Goal: Task Accomplishment & Management: Complete application form

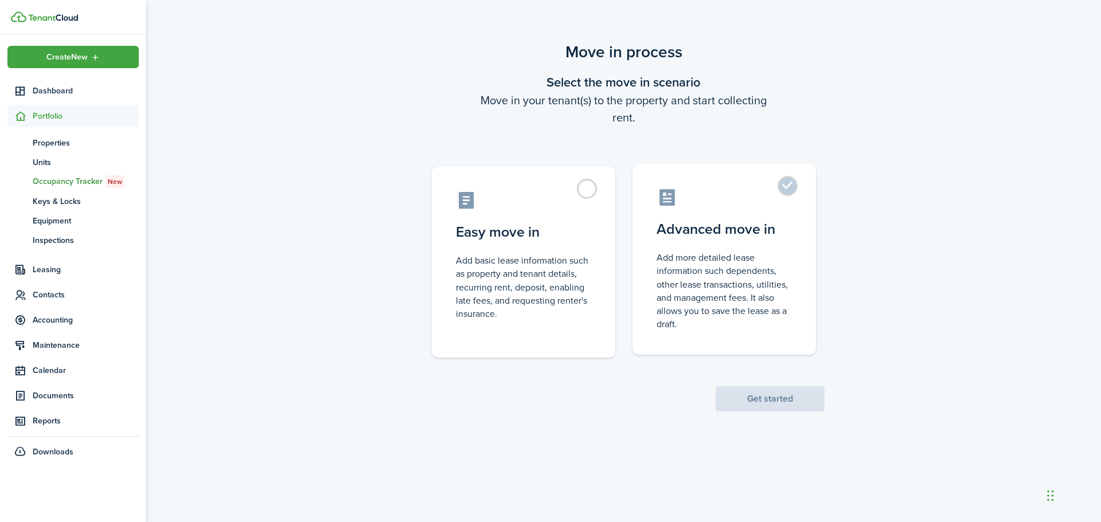
click at [795, 197] on label "Advanced move in Add more detailed lease information such dependents, other lea…" at bounding box center [723, 259] width 183 height 192
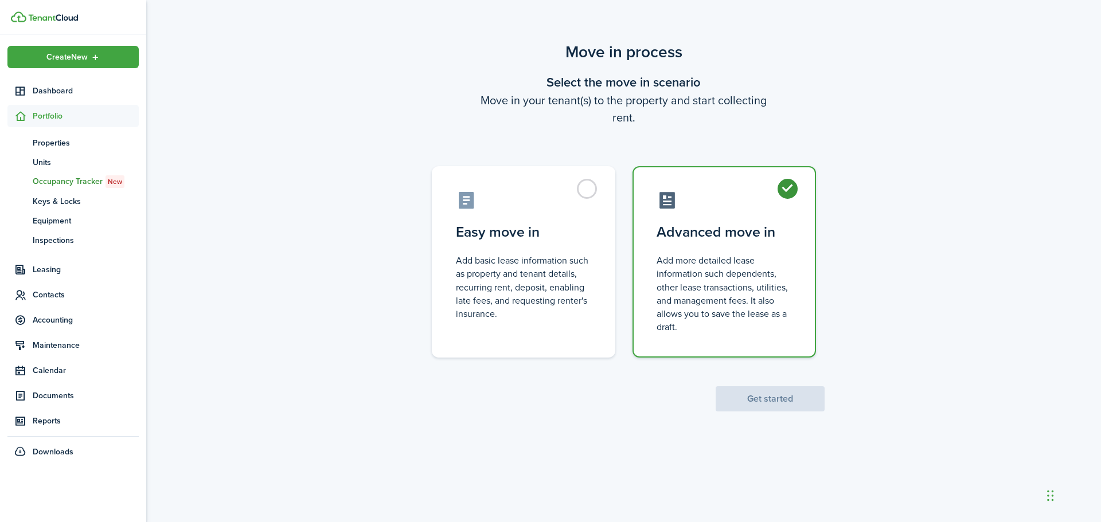
radio input "true"
click at [768, 404] on button "Get started" at bounding box center [770, 398] width 109 height 25
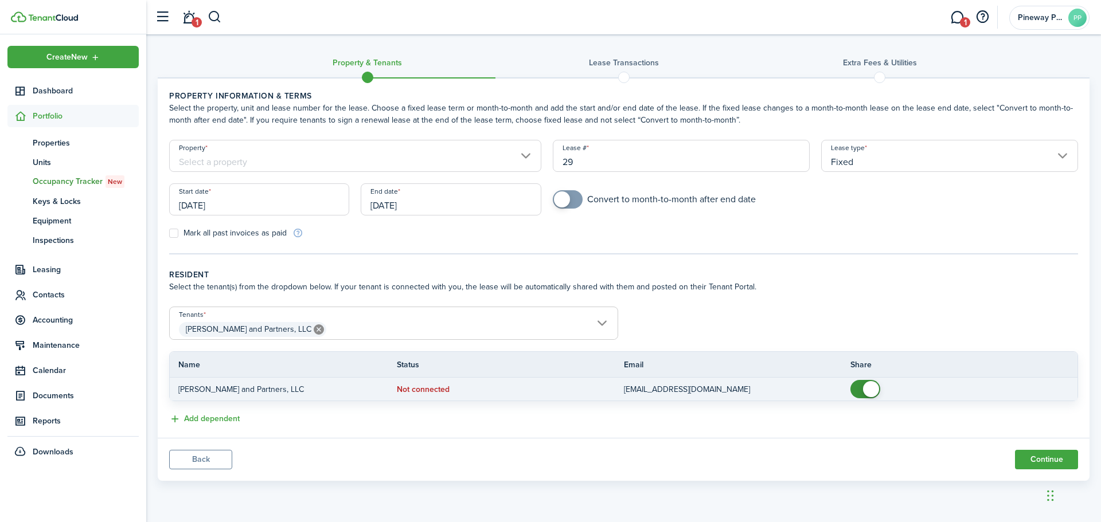
checkbox input "false"
click at [871, 390] on span at bounding box center [871, 389] width 16 height 16
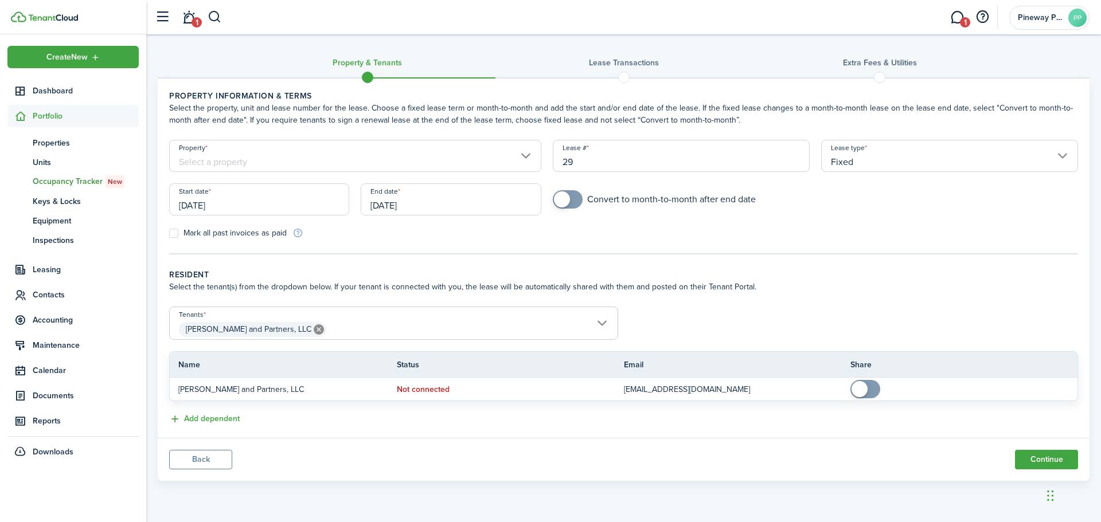
click at [241, 205] on input "[DATE]" at bounding box center [259, 199] width 180 height 32
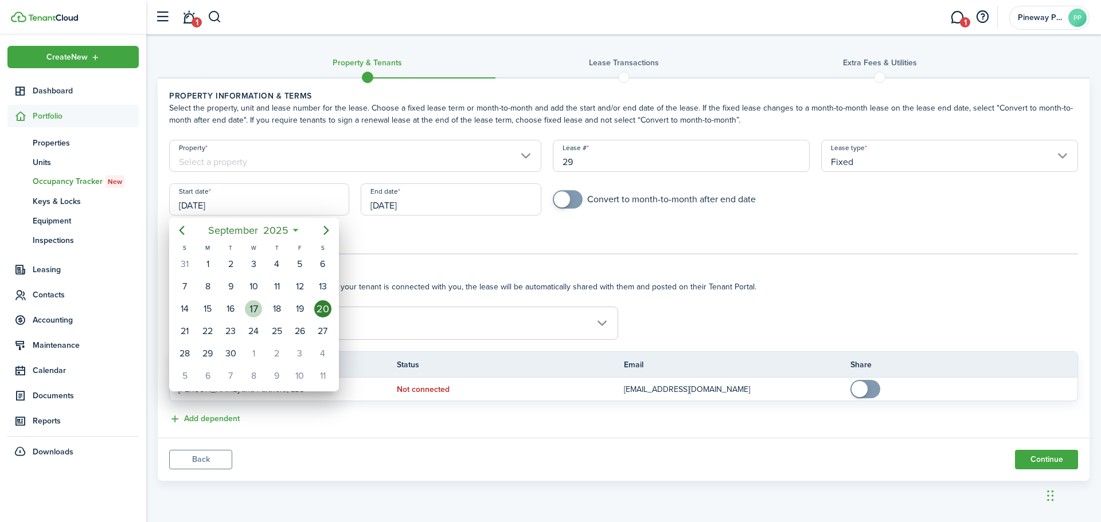
click at [255, 312] on div "17" at bounding box center [253, 308] width 17 height 17
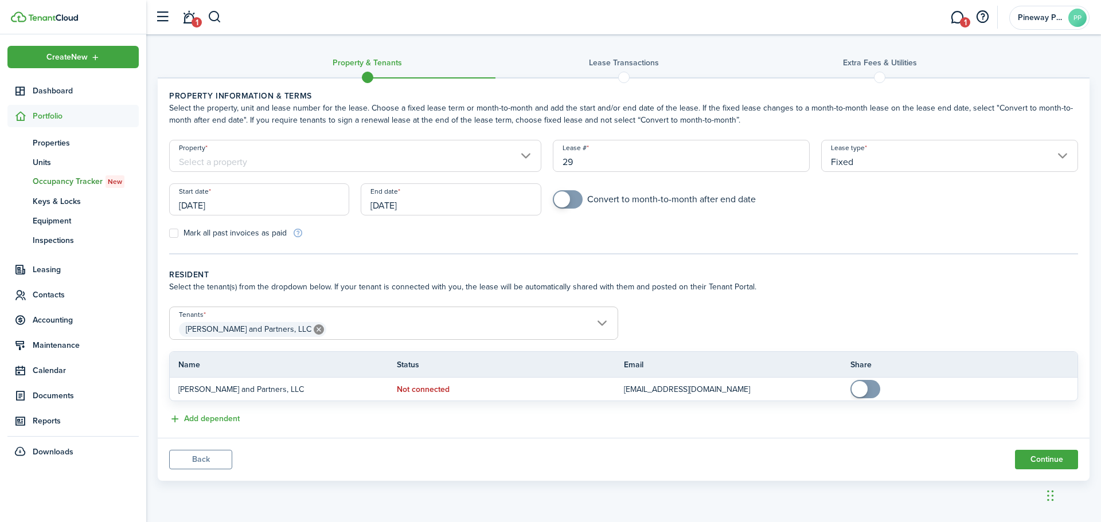
click at [249, 212] on input "[DATE]" at bounding box center [259, 199] width 180 height 32
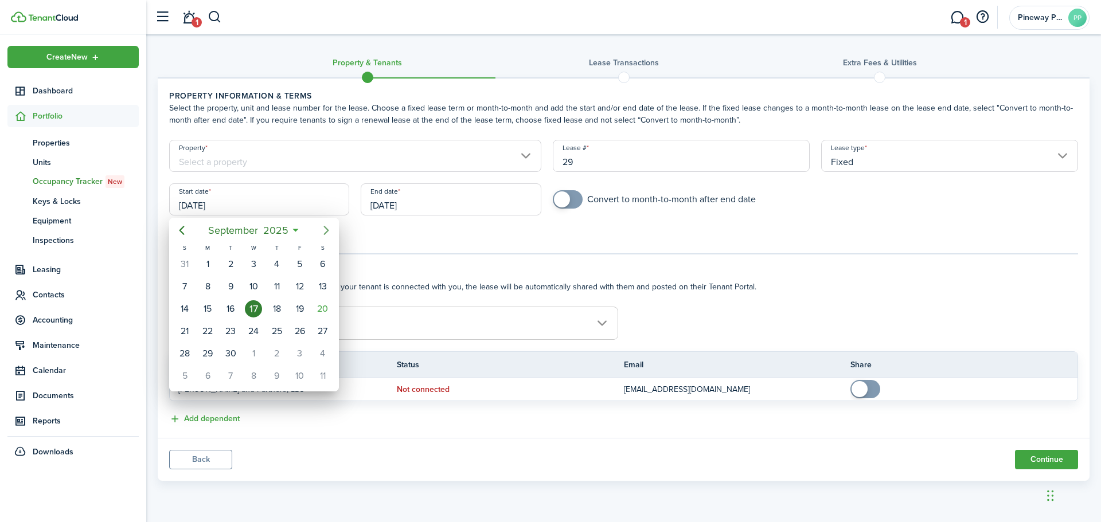
click at [321, 224] on icon "Next page" at bounding box center [326, 231] width 14 height 14
click at [255, 262] on div "1" at bounding box center [253, 264] width 17 height 17
type input "[DATE]"
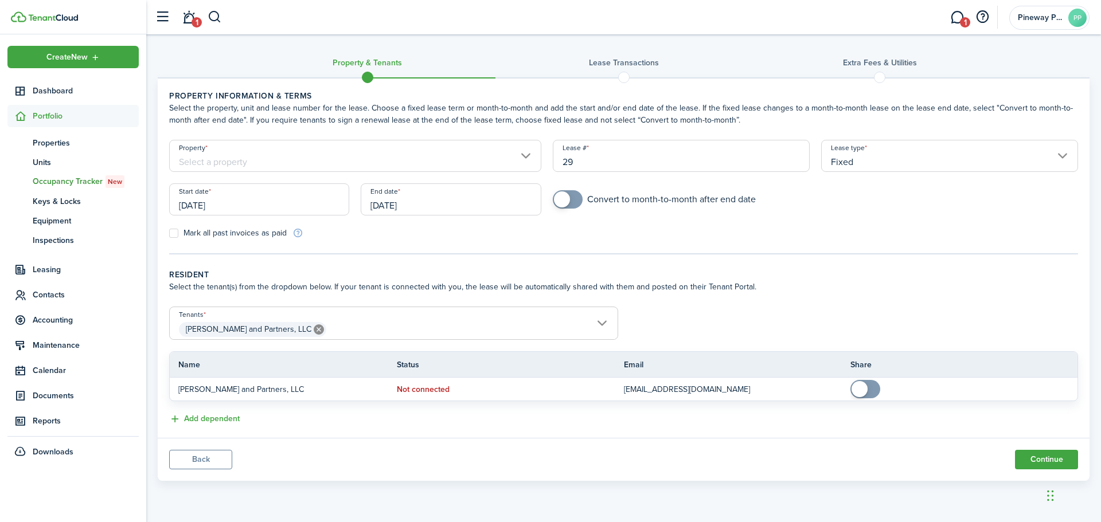
click at [396, 200] on input "[DATE]" at bounding box center [451, 199] width 180 height 32
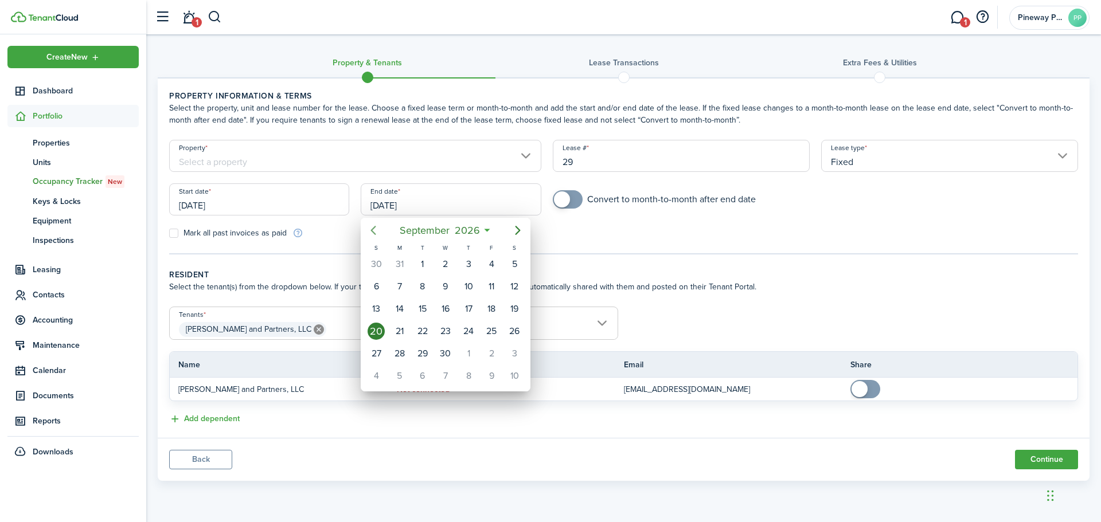
click at [374, 235] on icon "Previous page" at bounding box center [373, 231] width 14 height 14
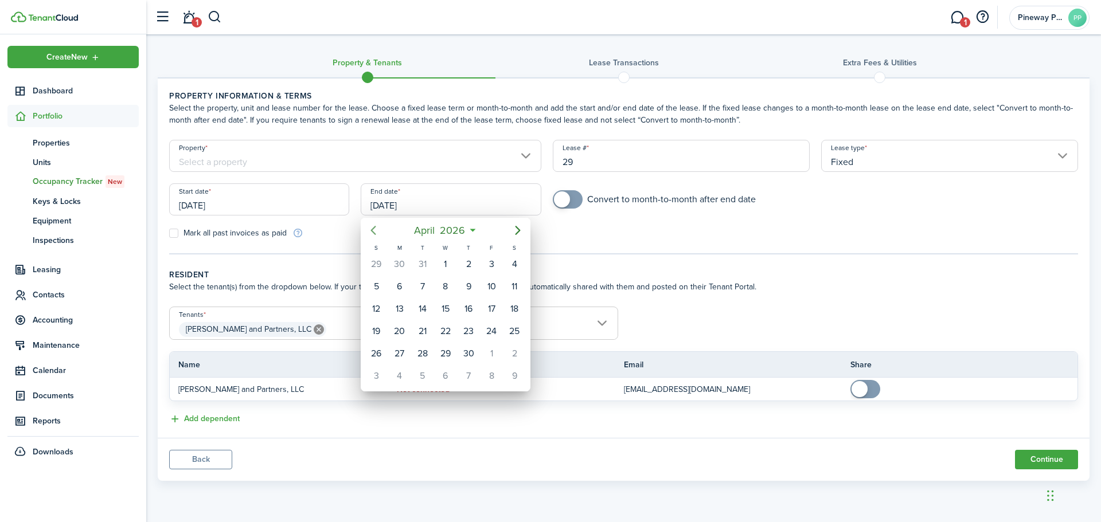
click at [374, 235] on icon "Previous page" at bounding box center [373, 231] width 14 height 14
click at [427, 346] on div "31" at bounding box center [422, 353] width 17 height 17
type input "[DATE]"
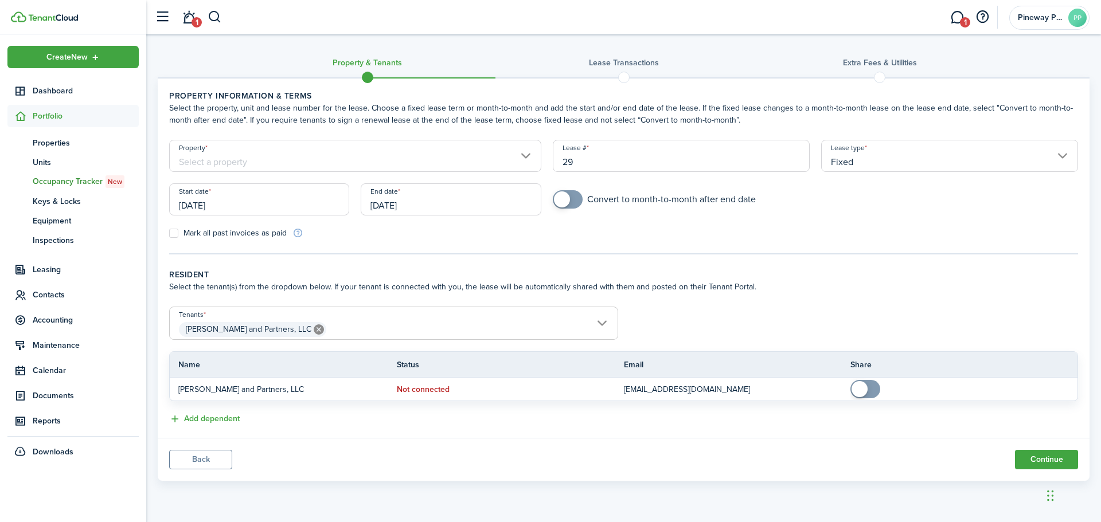
click at [276, 147] on input "Property" at bounding box center [355, 156] width 372 height 32
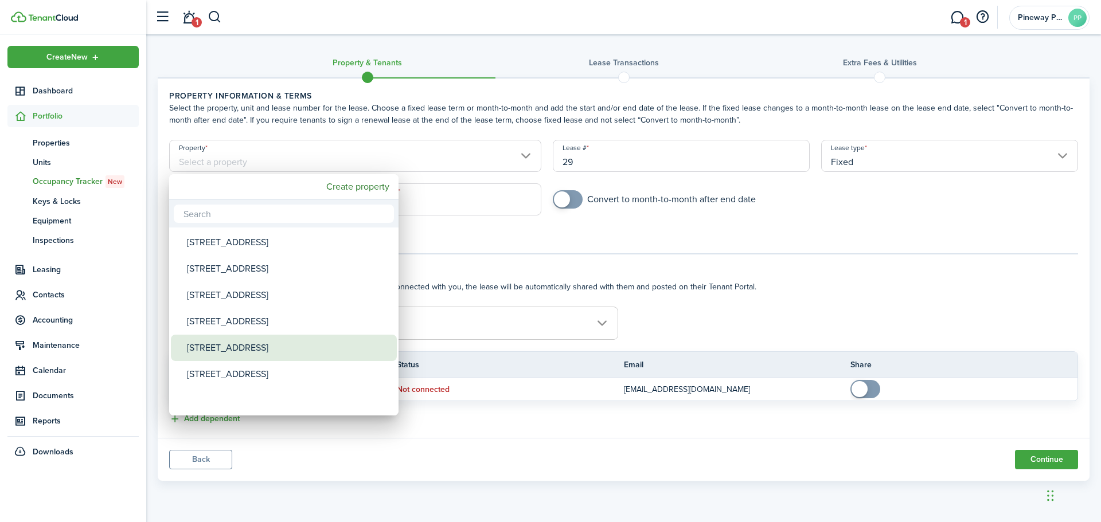
click at [230, 352] on div "[STREET_ADDRESS]" at bounding box center [288, 348] width 203 height 26
type input "[STREET_ADDRESS]"
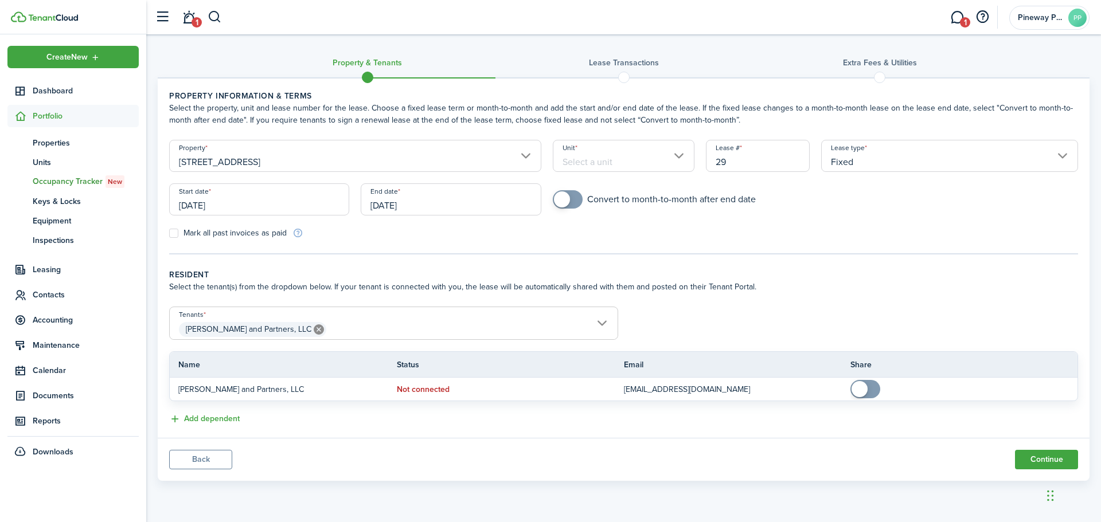
click at [632, 163] on input "Unit" at bounding box center [624, 156] width 142 height 32
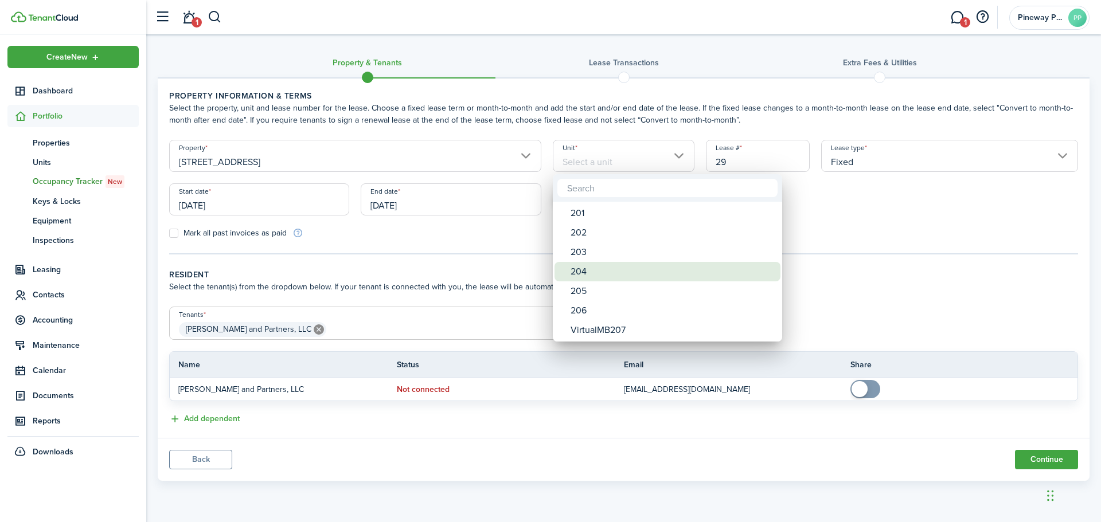
click at [579, 269] on div "204" at bounding box center [671, 271] width 203 height 19
type input "204"
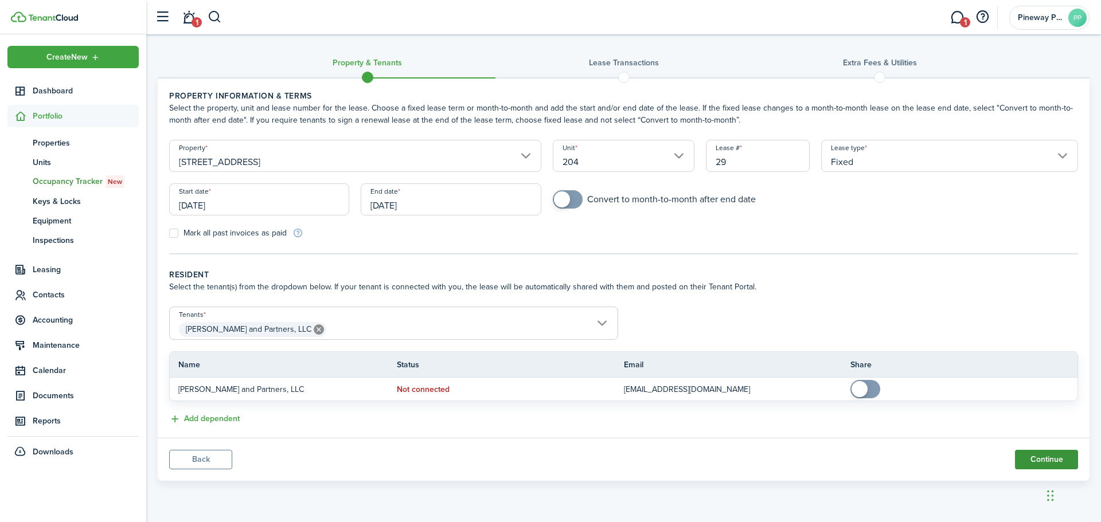
click at [1042, 454] on button "Continue" at bounding box center [1046, 459] width 63 height 19
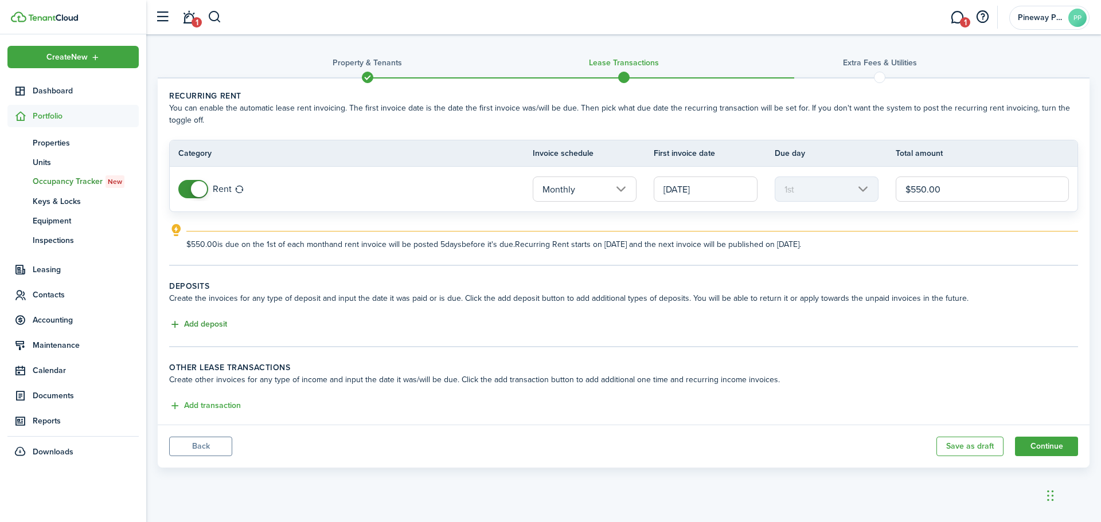
click at [200, 326] on button "Add deposit" at bounding box center [198, 324] width 58 height 13
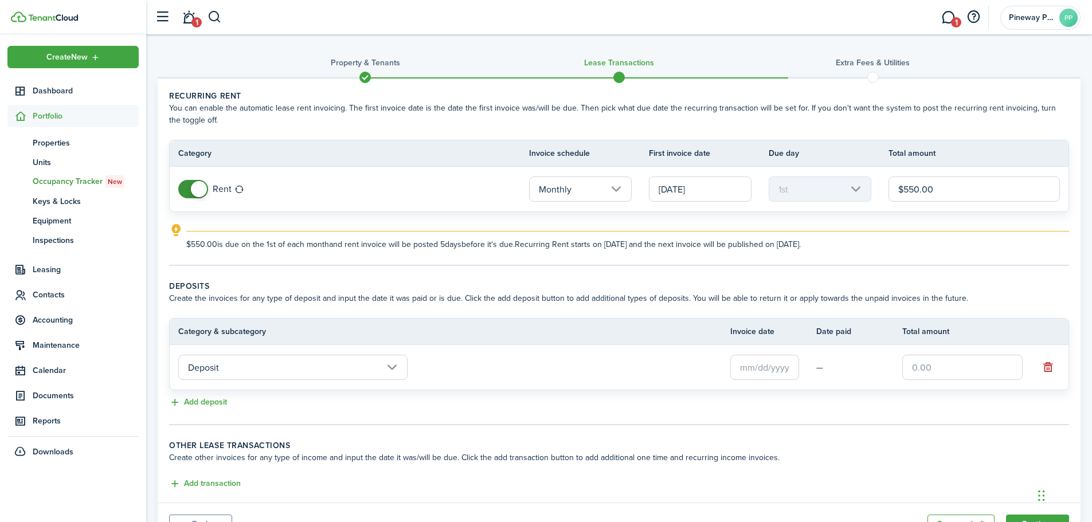
click at [769, 369] on input "text" at bounding box center [764, 367] width 69 height 25
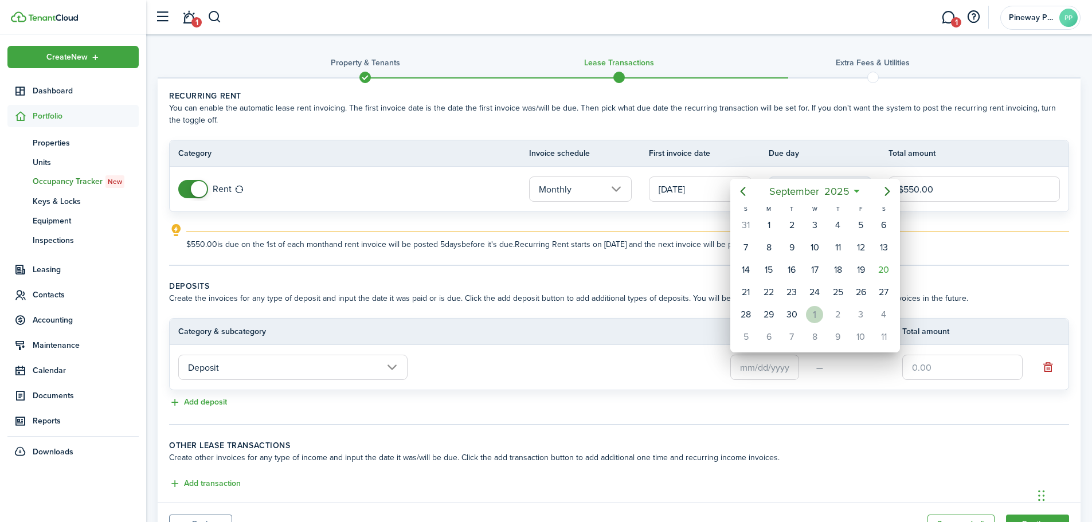
click at [810, 312] on div "1" at bounding box center [814, 314] width 17 height 17
type input "[DATE]"
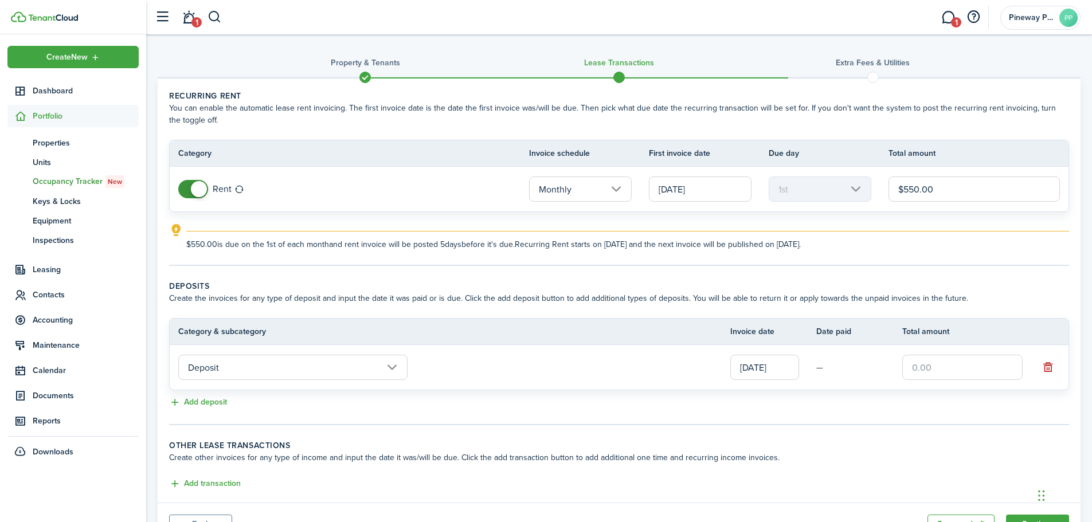
click at [984, 362] on input "text" at bounding box center [962, 367] width 120 height 25
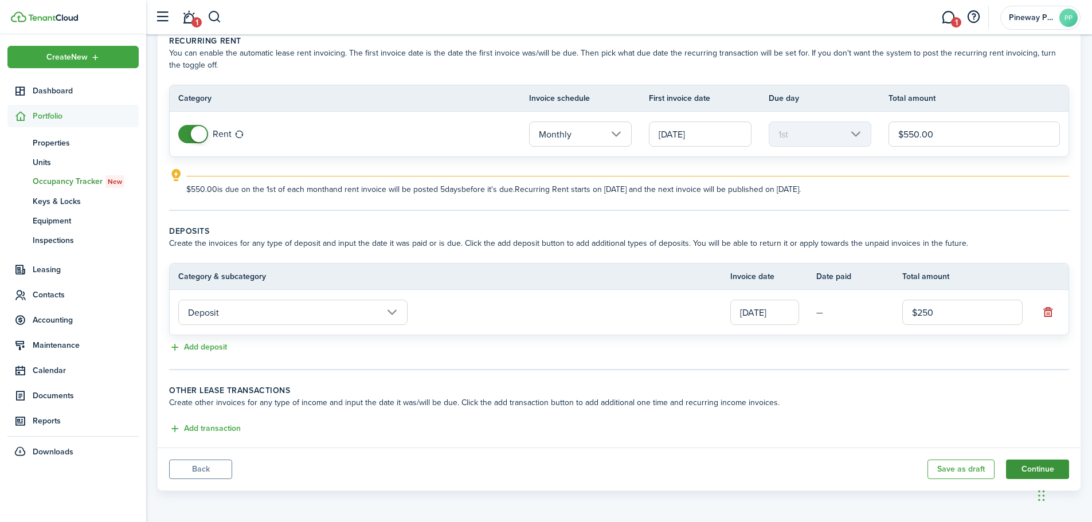
type input "$250.00"
click at [1030, 466] on button "Continue" at bounding box center [1037, 469] width 63 height 19
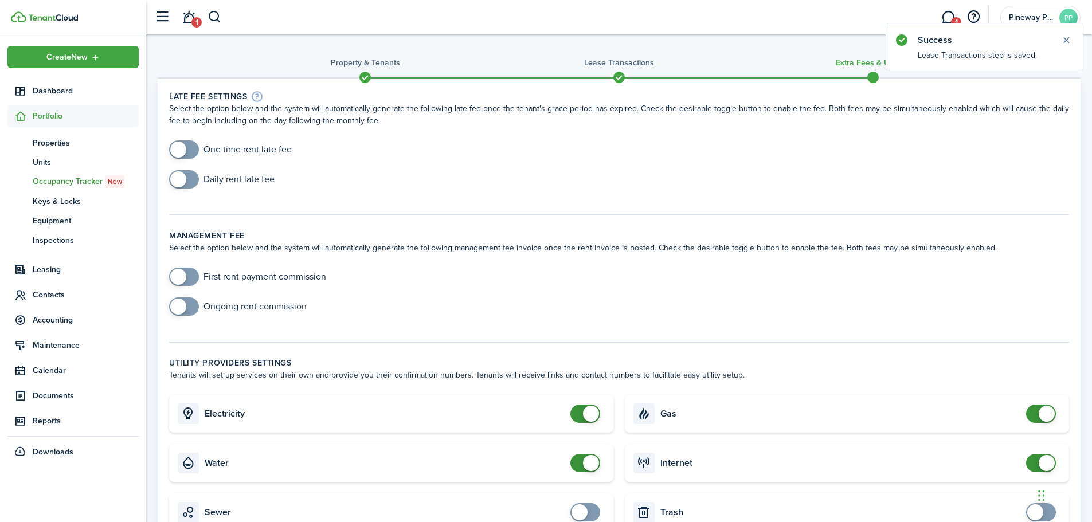
checkbox input "true"
click at [183, 147] on span at bounding box center [178, 150] width 16 height 16
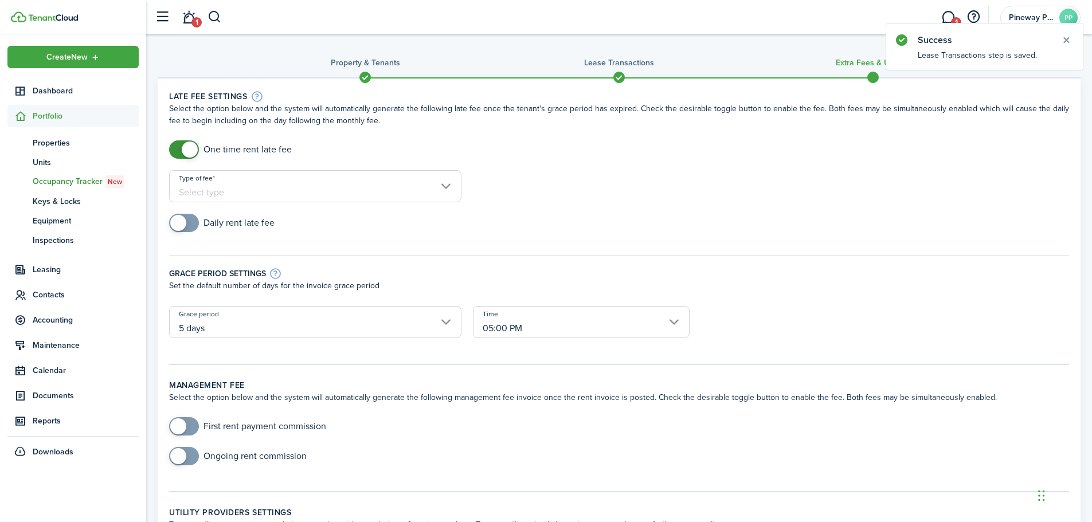
click at [269, 192] on input "Type of fee" at bounding box center [315, 186] width 292 height 32
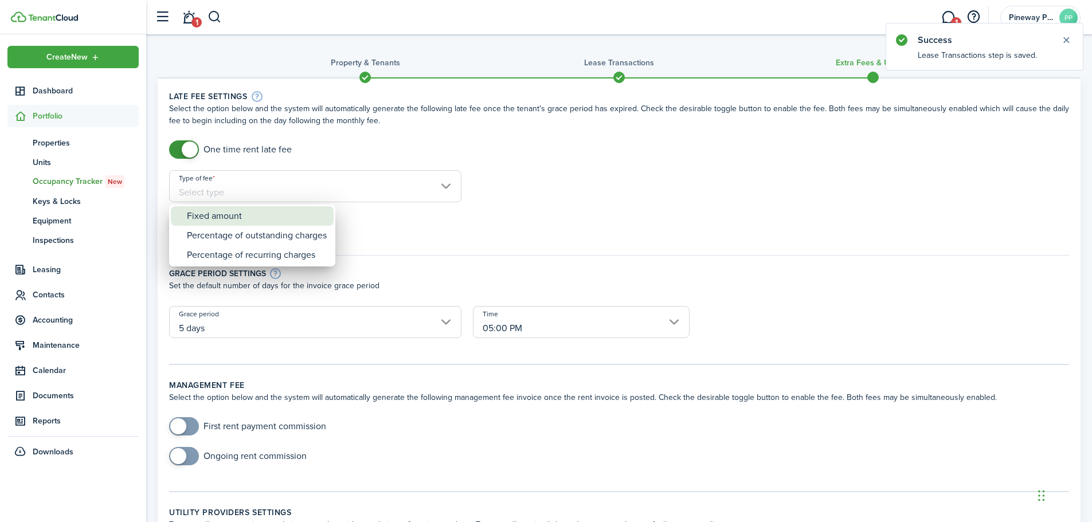
click at [257, 212] on div "Fixed amount" at bounding box center [257, 215] width 140 height 19
type input "Fixed amount"
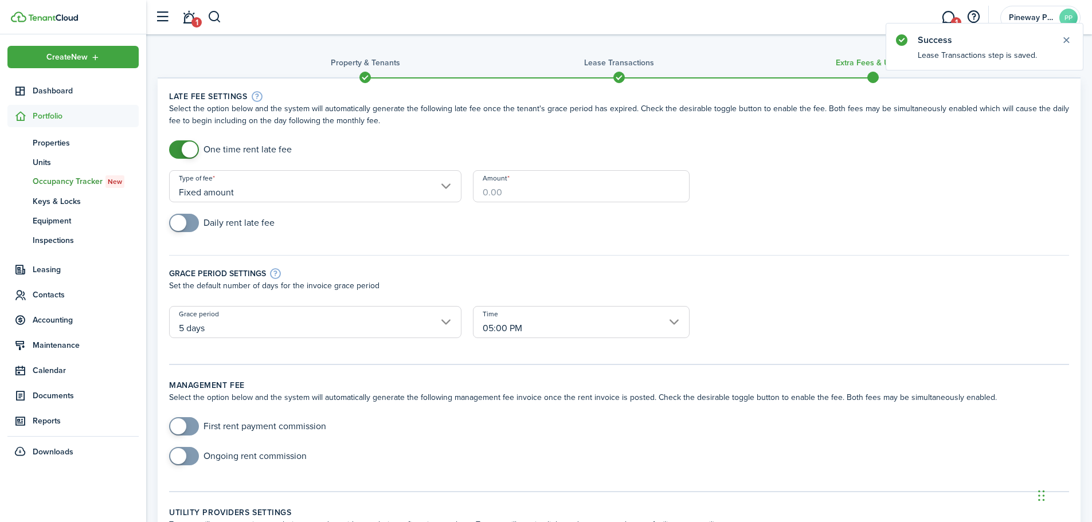
click at [538, 199] on input "Amount" at bounding box center [581, 186] width 217 height 32
type input "$75.00"
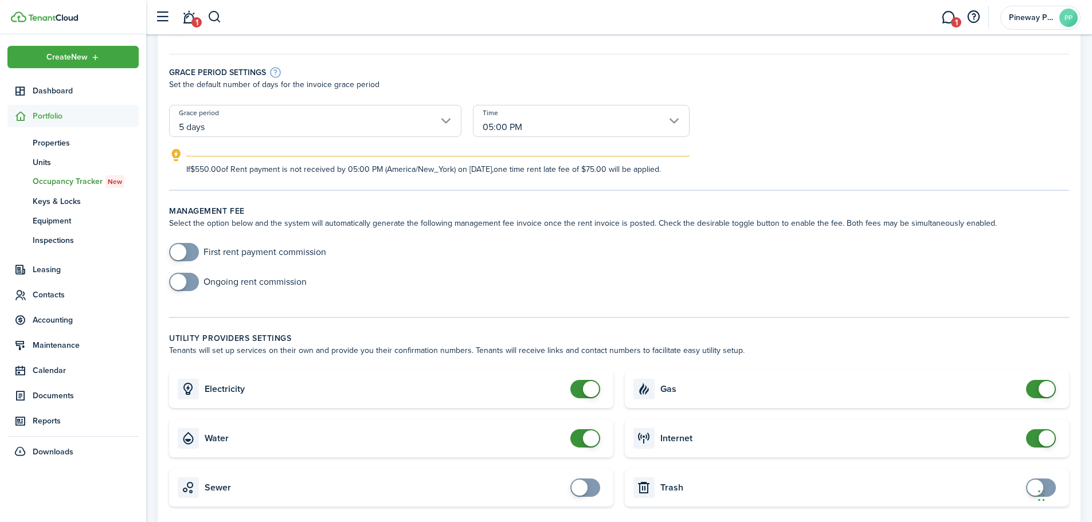
scroll to position [229, 0]
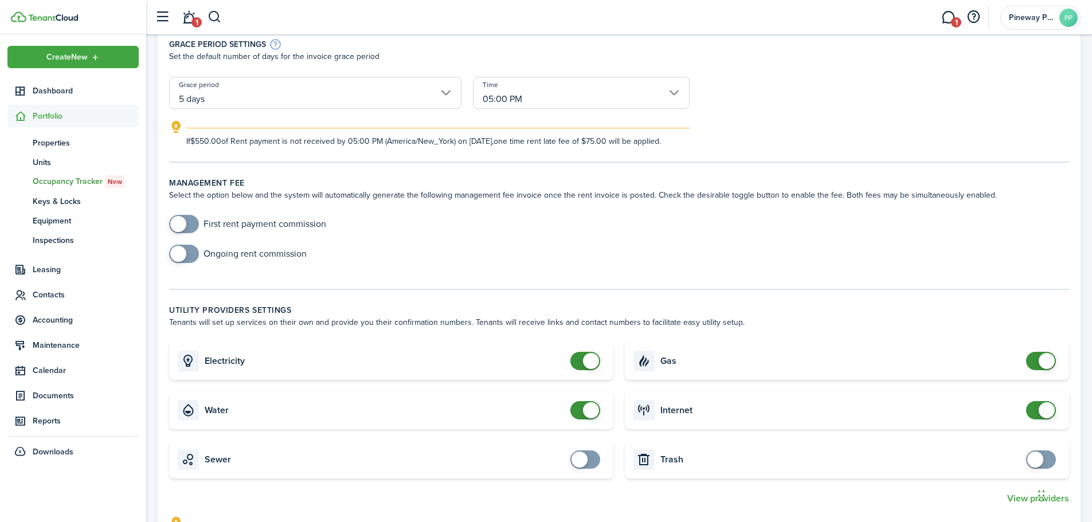
checkbox input "false"
click at [588, 369] on span at bounding box center [591, 361] width 16 height 16
checkbox input "false"
click at [589, 419] on span at bounding box center [591, 410] width 16 height 16
checkbox input "false"
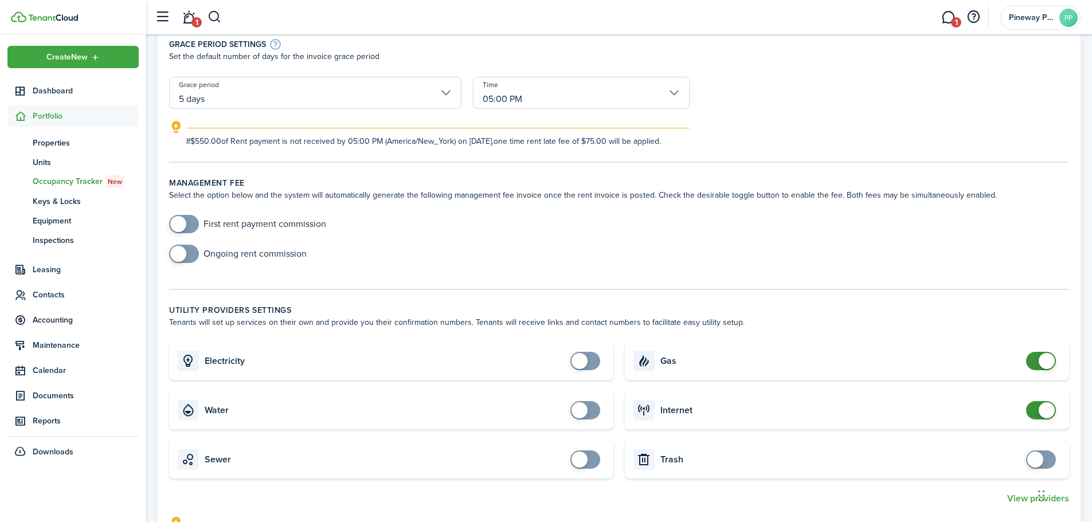
click at [1048, 419] on span at bounding box center [1047, 410] width 16 height 16
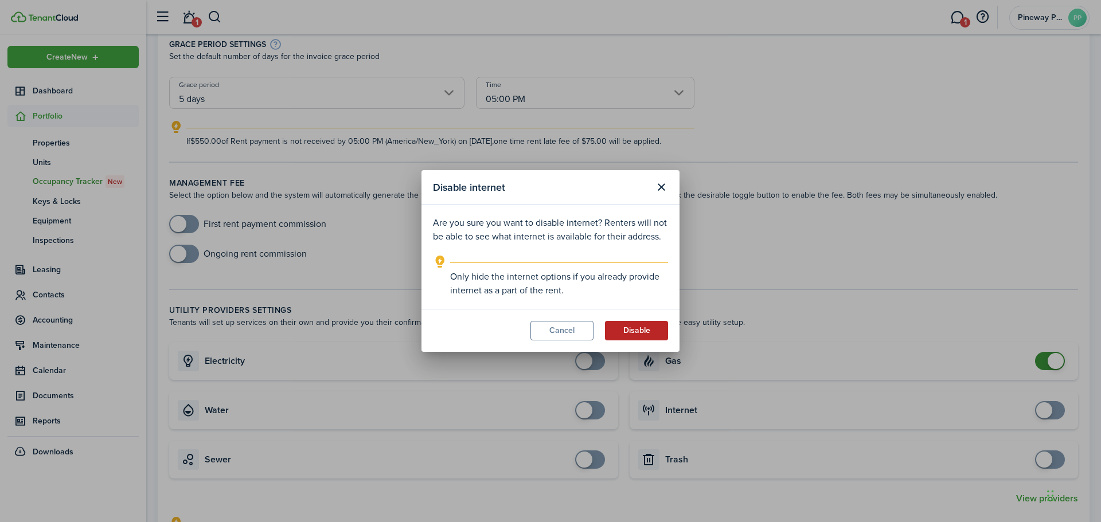
click at [637, 336] on button "Disable" at bounding box center [636, 330] width 63 height 19
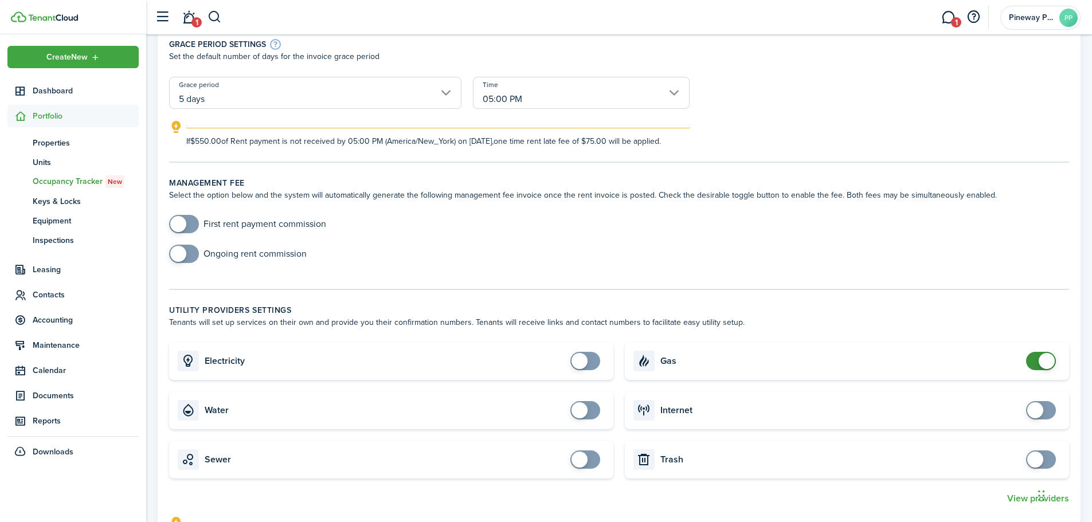
checkbox input "false"
click at [1045, 369] on span at bounding box center [1047, 361] width 16 height 16
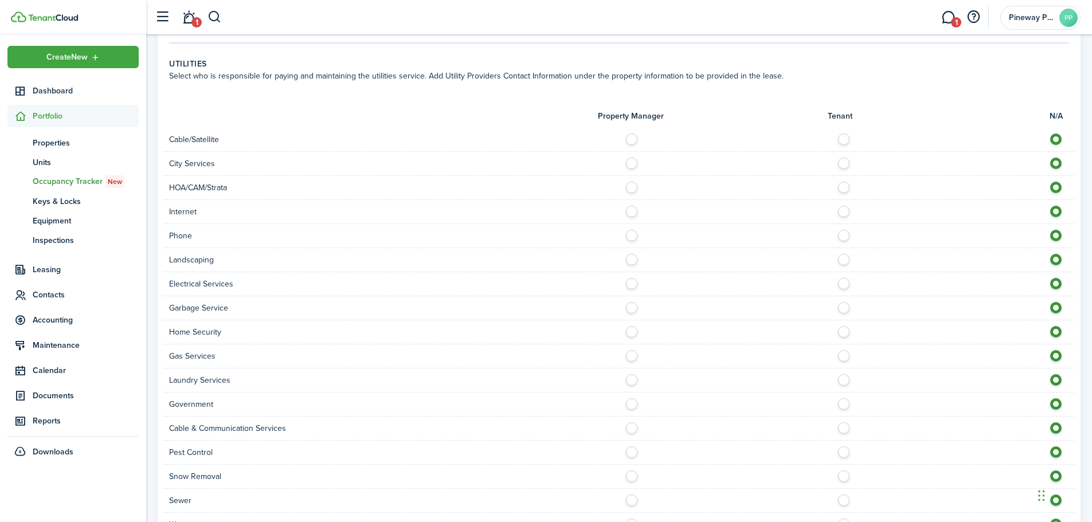
scroll to position [745, 0]
click at [635, 211] on label at bounding box center [635, 208] width 20 height 6
radio input "true"
click at [840, 235] on label at bounding box center [847, 232] width 20 height 6
radio input "true"
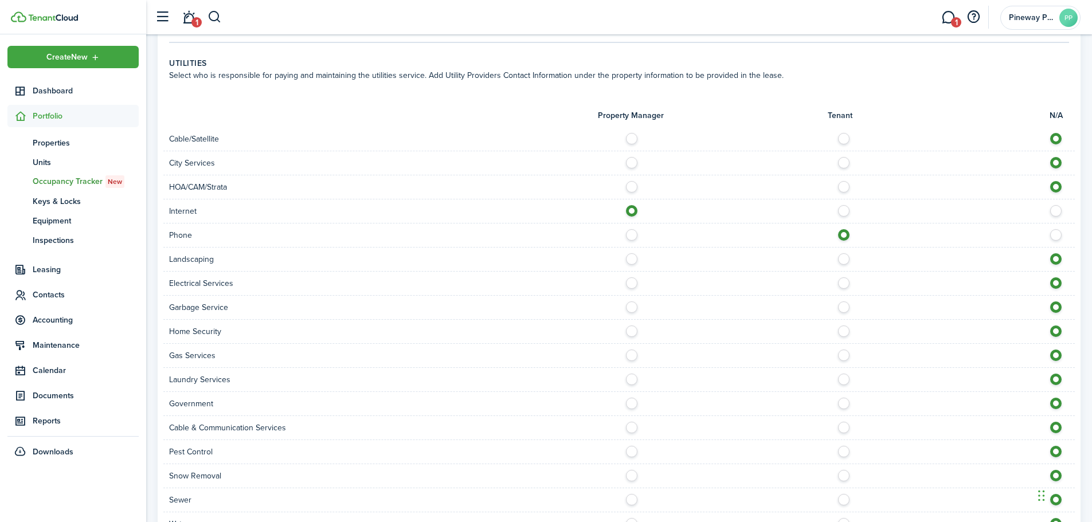
click at [628, 163] on label at bounding box center [635, 160] width 20 height 6
radio input "true"
click at [632, 259] on label at bounding box center [635, 256] width 20 height 6
radio input "true"
click at [632, 283] on label at bounding box center [635, 281] width 20 height 6
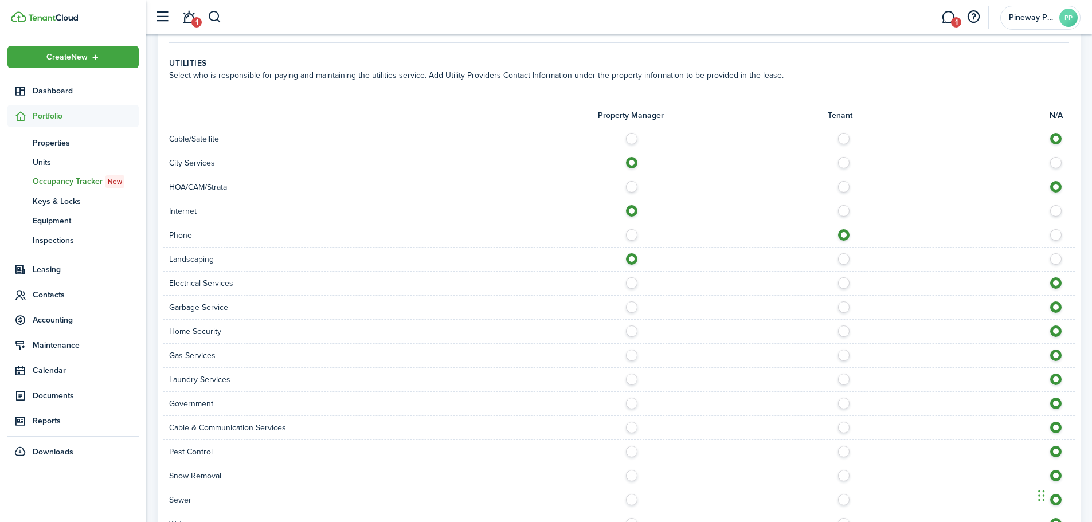
radio input "true"
click at [632, 307] on label at bounding box center [635, 305] width 20 height 6
radio input "true"
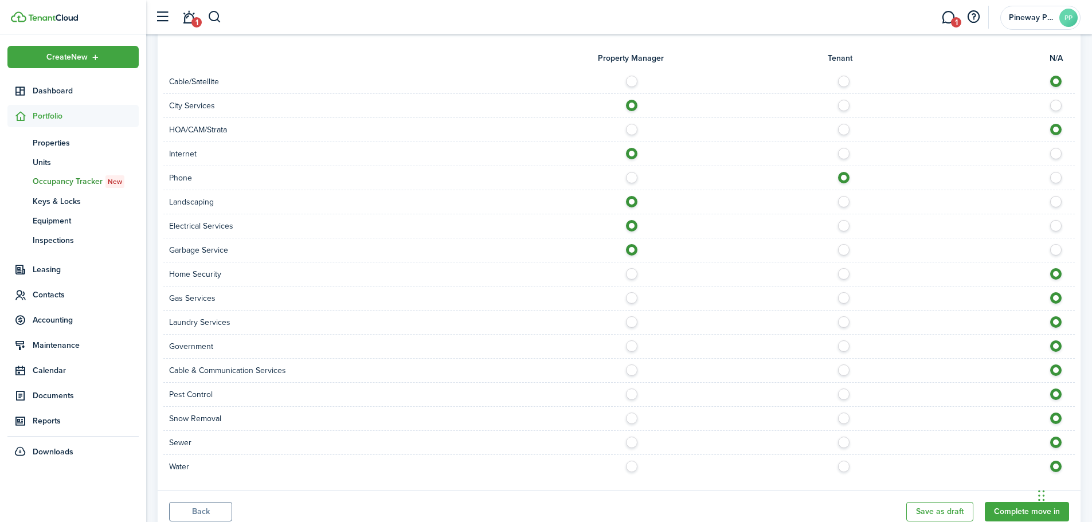
click at [630, 346] on label at bounding box center [635, 344] width 20 height 6
radio input "true"
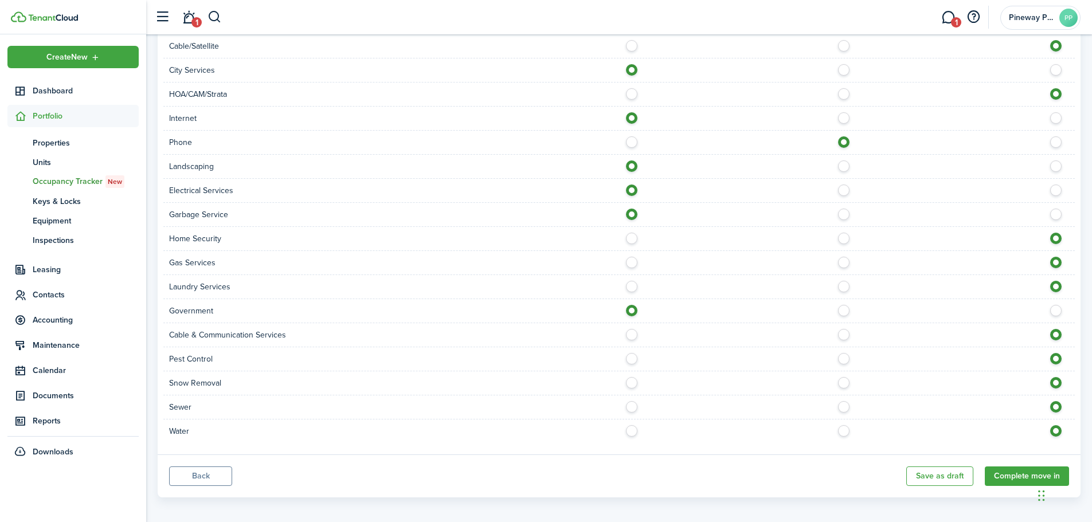
scroll to position [857, 0]
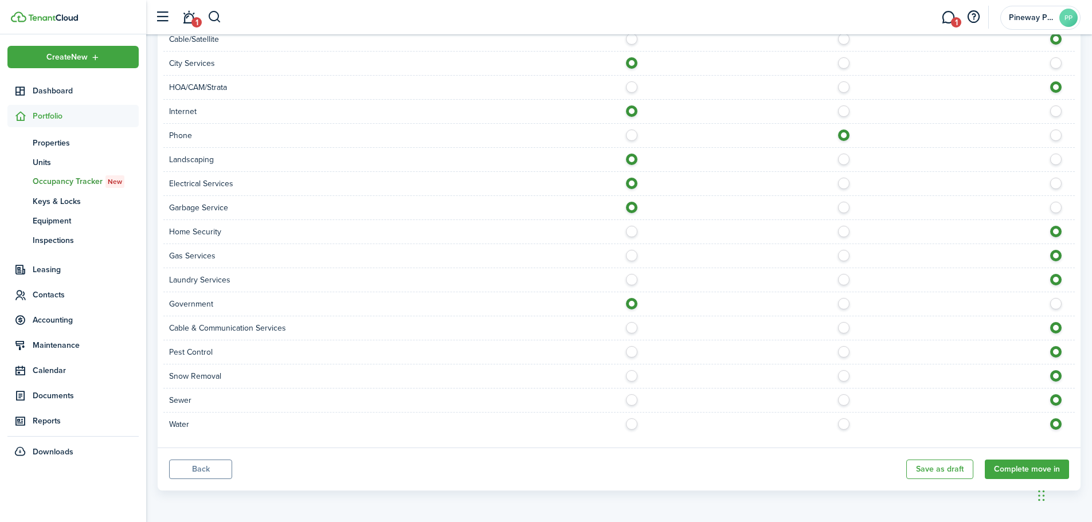
click at [632, 350] on label at bounding box center [635, 349] width 20 height 6
radio input "true"
drag, startPoint x: 631, startPoint y: 400, endPoint x: 641, endPoint y: 431, distance: 32.6
click at [631, 400] on label at bounding box center [635, 397] width 20 height 6
radio input "true"
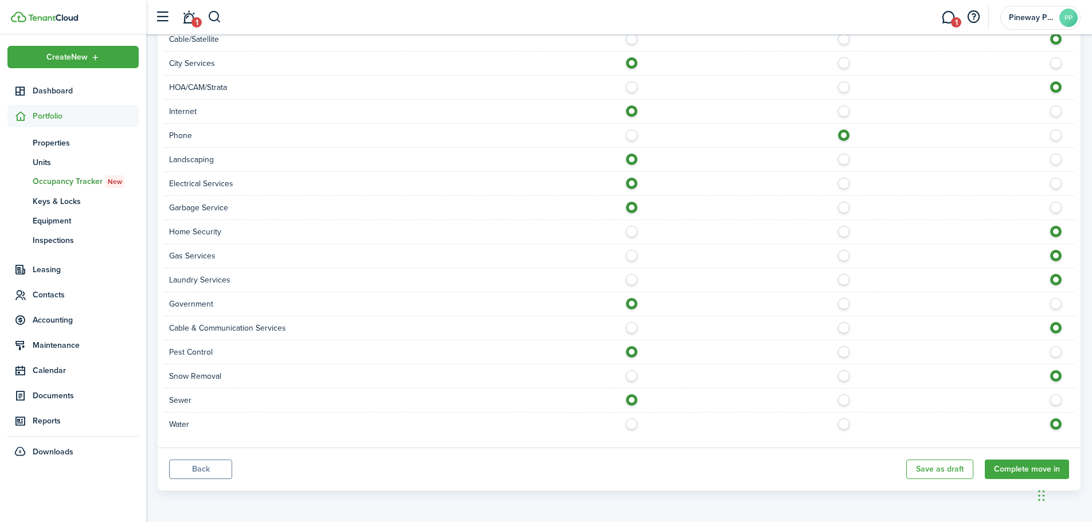
click at [628, 424] on label at bounding box center [635, 422] width 20 height 6
radio input "true"
click at [1018, 470] on button "Complete move in" at bounding box center [1027, 469] width 84 height 19
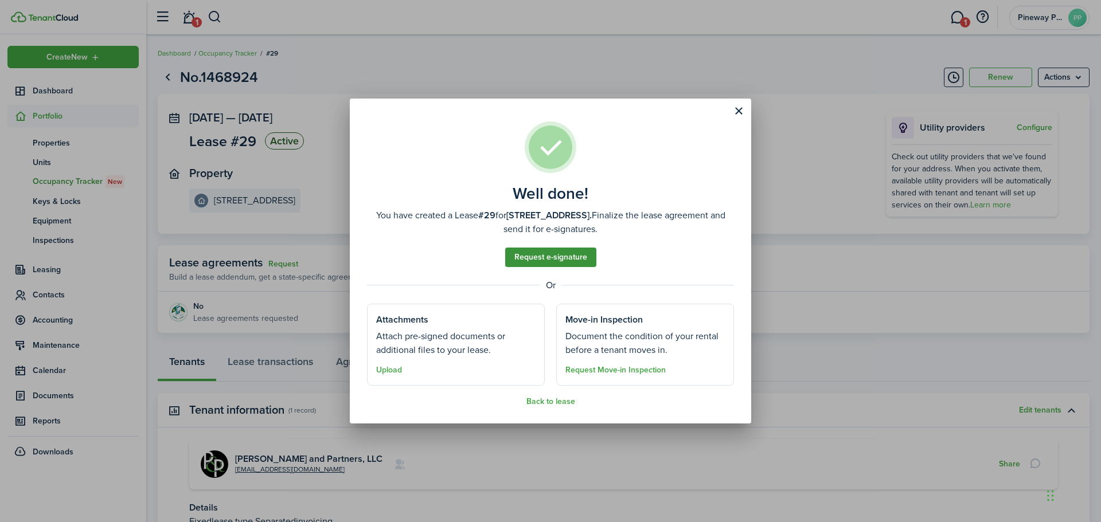
click at [554, 261] on link "Request e-signature" at bounding box center [550, 257] width 91 height 19
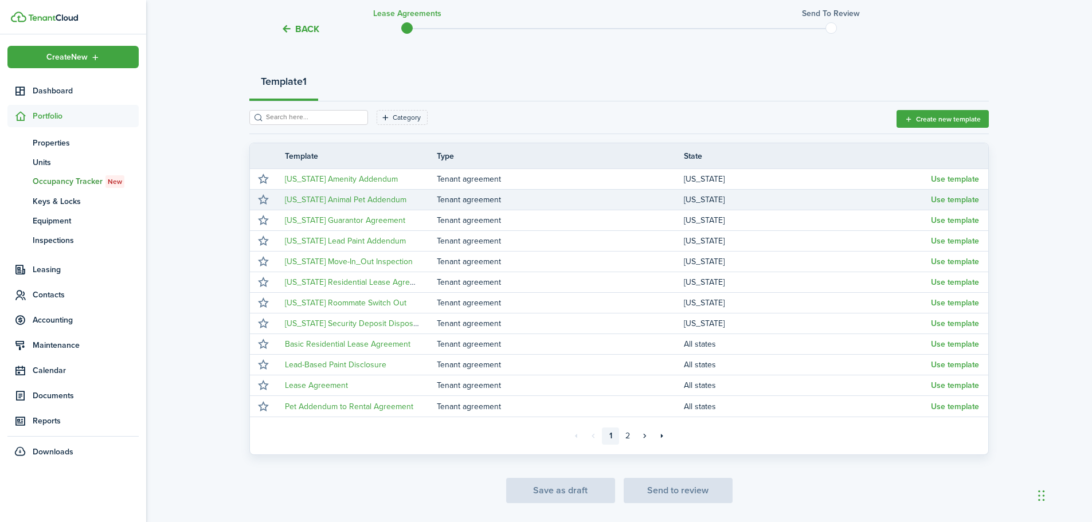
scroll to position [148, 0]
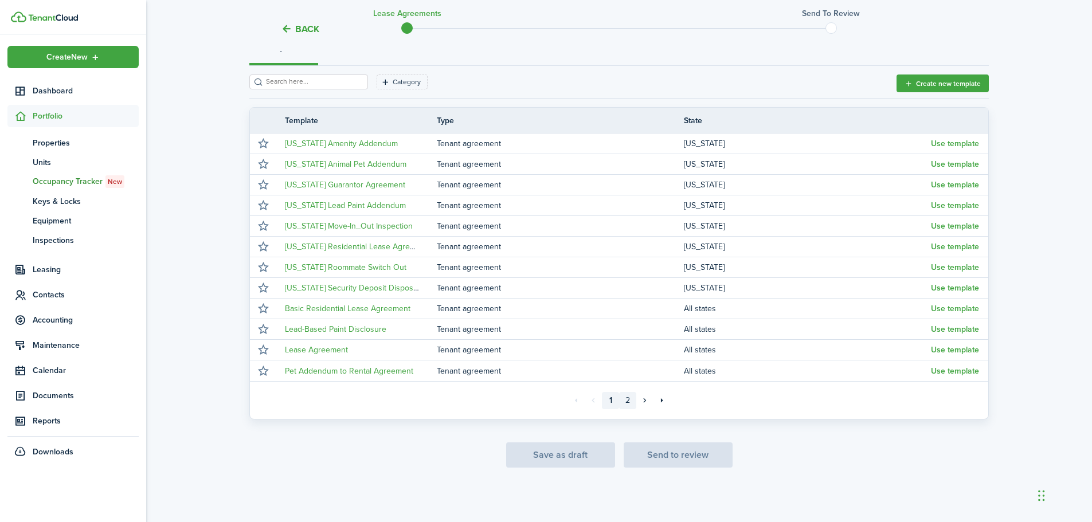
click at [628, 396] on link "2" at bounding box center [627, 400] width 17 height 17
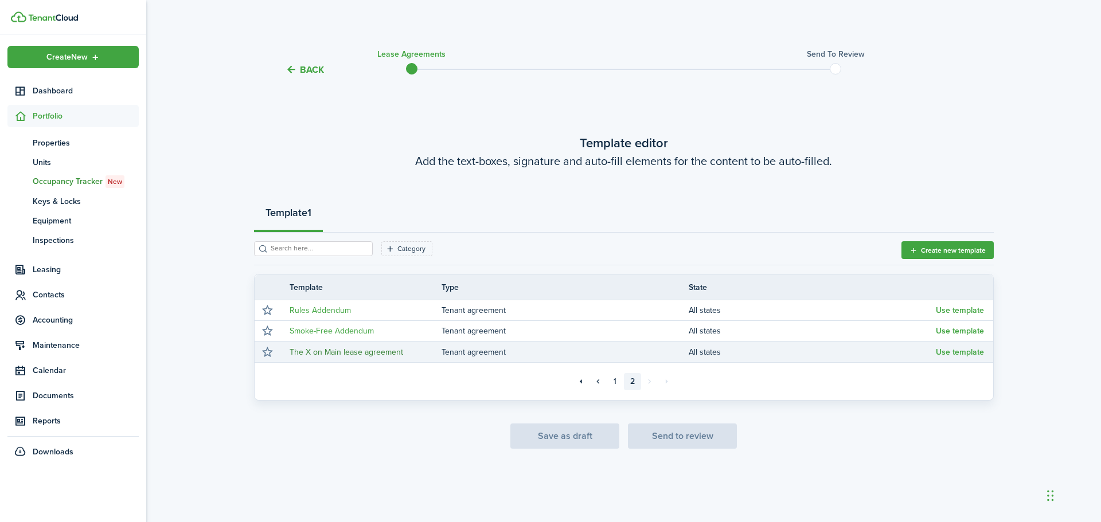
click at [342, 350] on link "The X on Main lease agreement" at bounding box center [347, 352] width 114 height 12
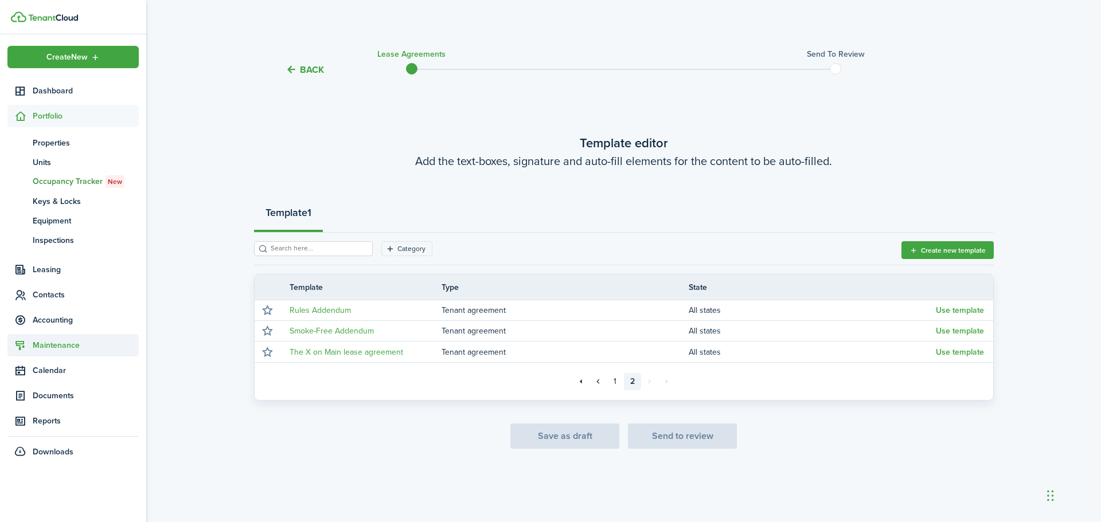
drag, startPoint x: 56, startPoint y: 294, endPoint x: 78, endPoint y: 289, distance: 22.4
click at [56, 294] on span "Contacts" at bounding box center [86, 295] width 106 height 12
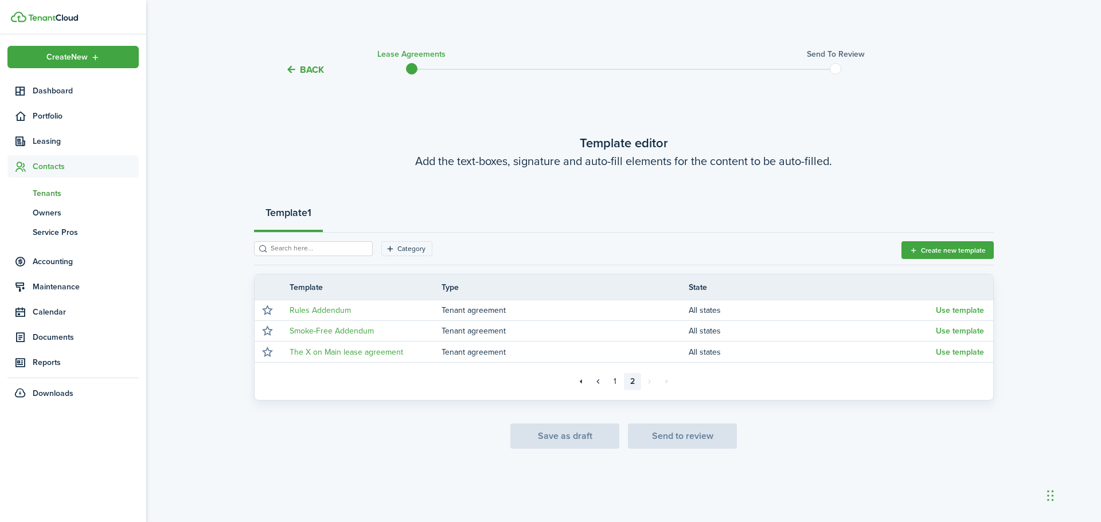
click at [56, 186] on link "tn Tenants" at bounding box center [72, 192] width 131 height 19
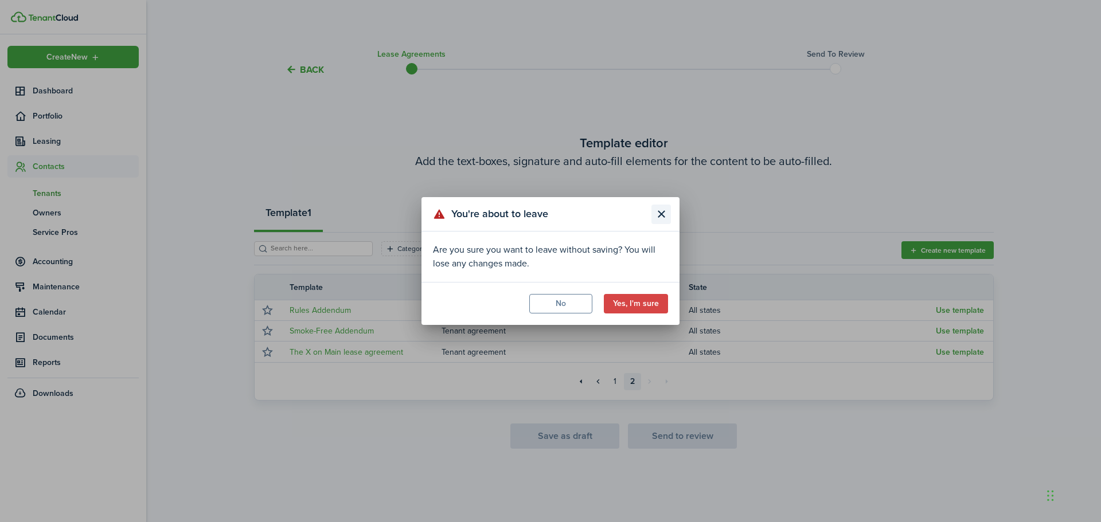
click at [662, 217] on button "Close modal" at bounding box center [660, 214] width 19 height 19
